Goal: Check status: Check status

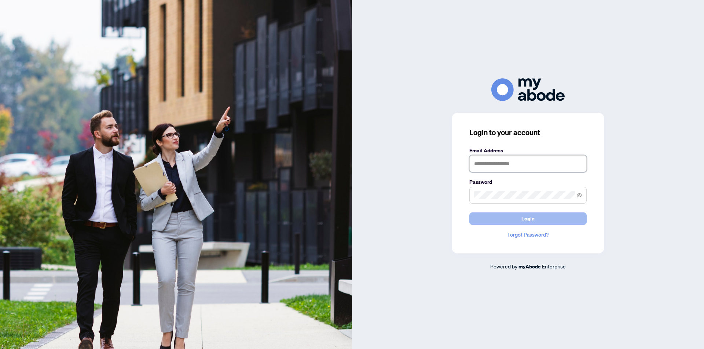
type input "**********"
click at [518, 216] on button "Login" at bounding box center [527, 219] width 117 height 12
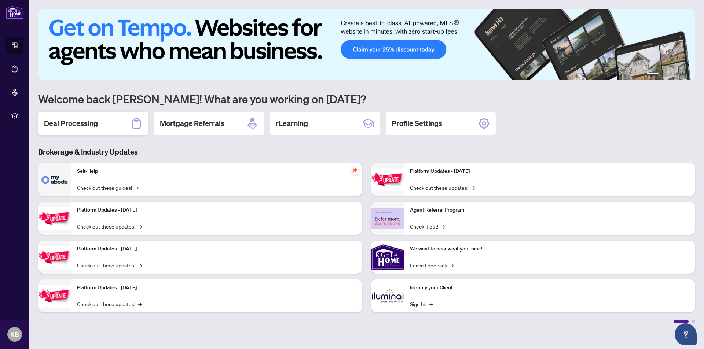
click at [80, 125] on h2 "Deal Processing" at bounding box center [71, 123] width 54 height 10
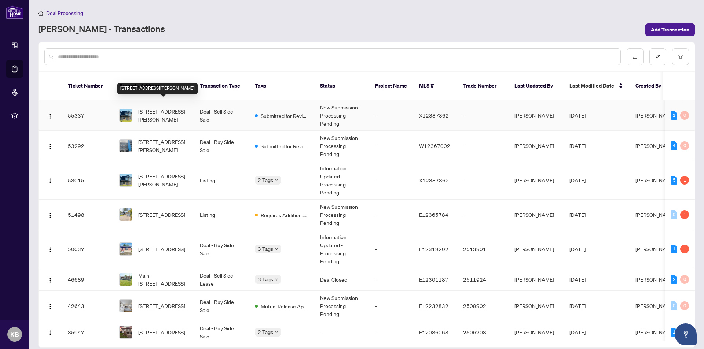
click at [145, 107] on span "7713 Clendenning St, Niagara Falls, Ontario L2G 4P9, Canada" at bounding box center [163, 115] width 50 height 16
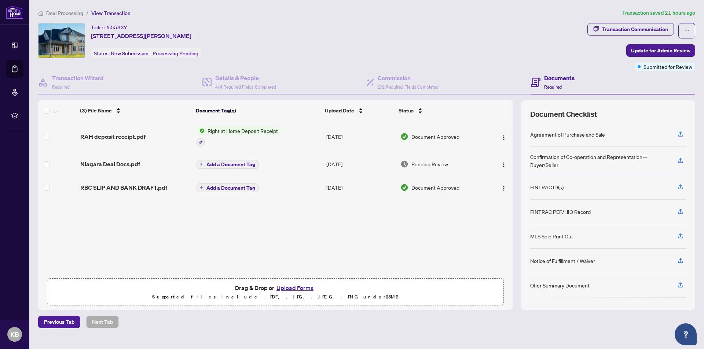
click at [249, 130] on span "Right at Home Deposit Receipt" at bounding box center [242, 131] width 76 height 8
click at [240, 164] on span "Right at Home Deposit Receipt" at bounding box center [242, 167] width 76 height 8
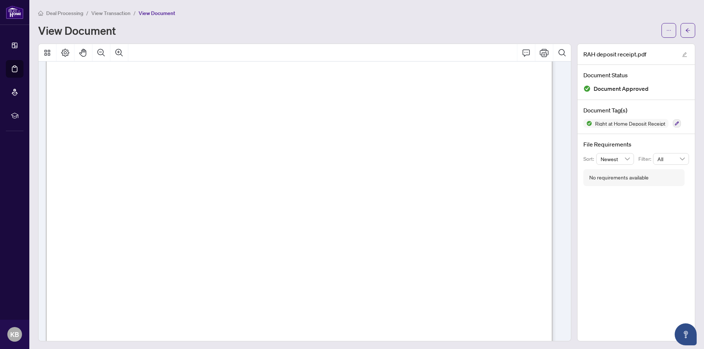
scroll to position [24, 0]
click at [539, 52] on icon "Print" at bounding box center [543, 52] width 9 height 9
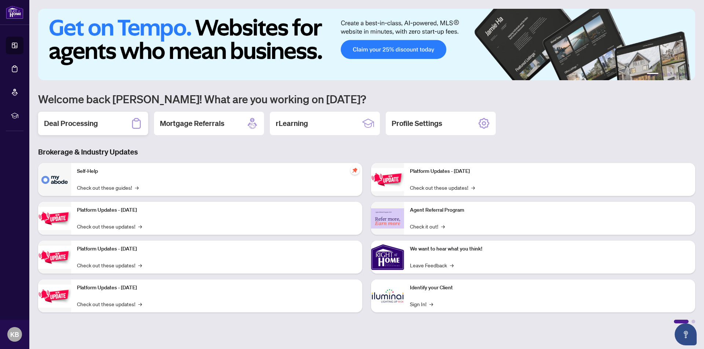
click at [80, 122] on h2 "Deal Processing" at bounding box center [71, 123] width 54 height 10
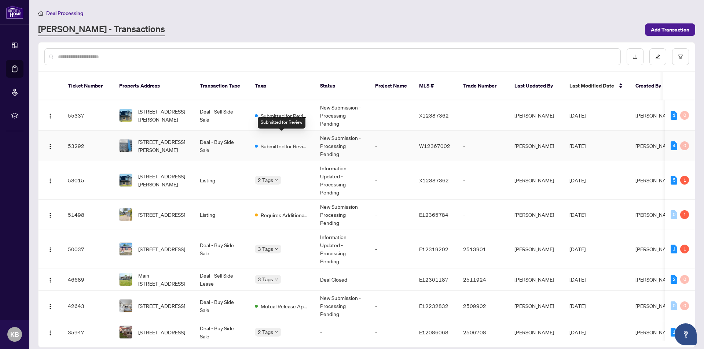
click at [264, 142] on span "Submitted for Review" at bounding box center [285, 146] width 48 height 8
click at [682, 210] on div "1" at bounding box center [684, 214] width 9 height 9
click at [299, 211] on span "Requires Additional Docs" at bounding box center [285, 215] width 48 height 8
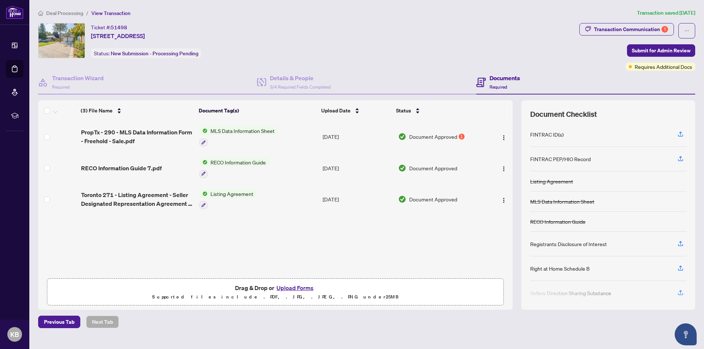
click at [428, 136] on span "Document Approved" at bounding box center [433, 137] width 48 height 8
